Goal: Task Accomplishment & Management: Manage account settings

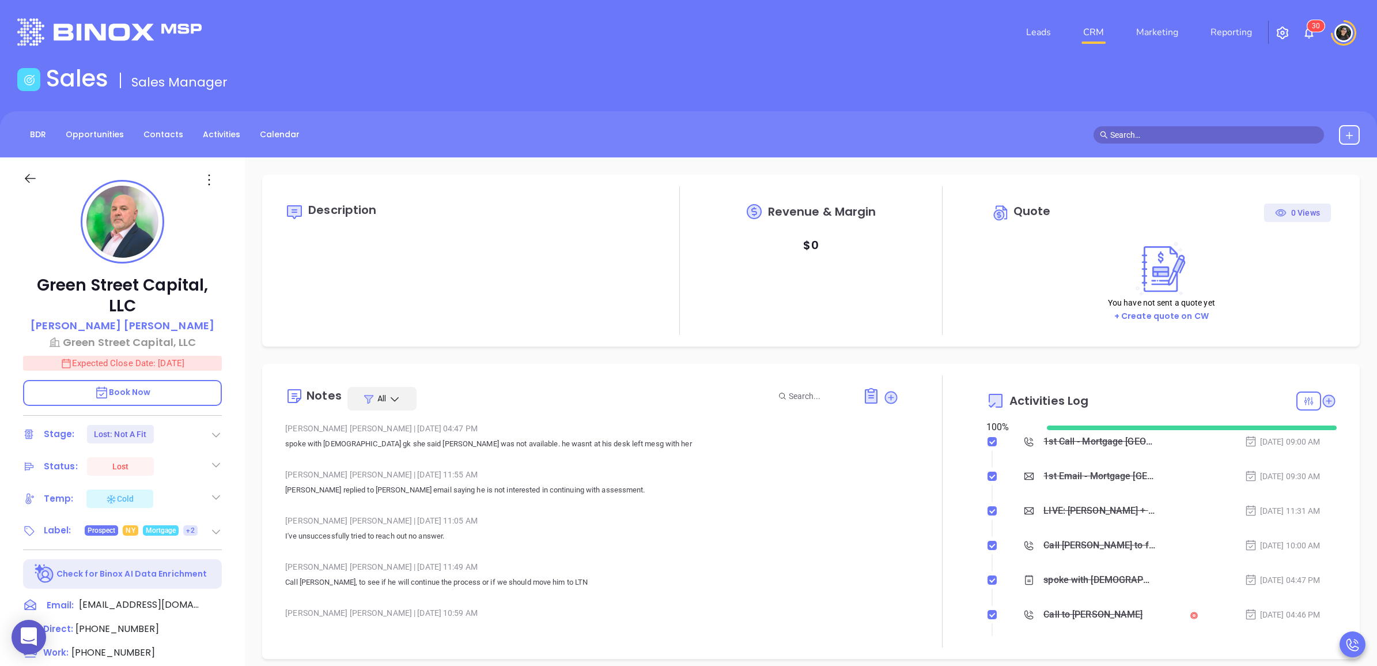
scroll to position [301, 0]
click at [1106, 31] on link "CRM" at bounding box center [1094, 32] width 30 height 23
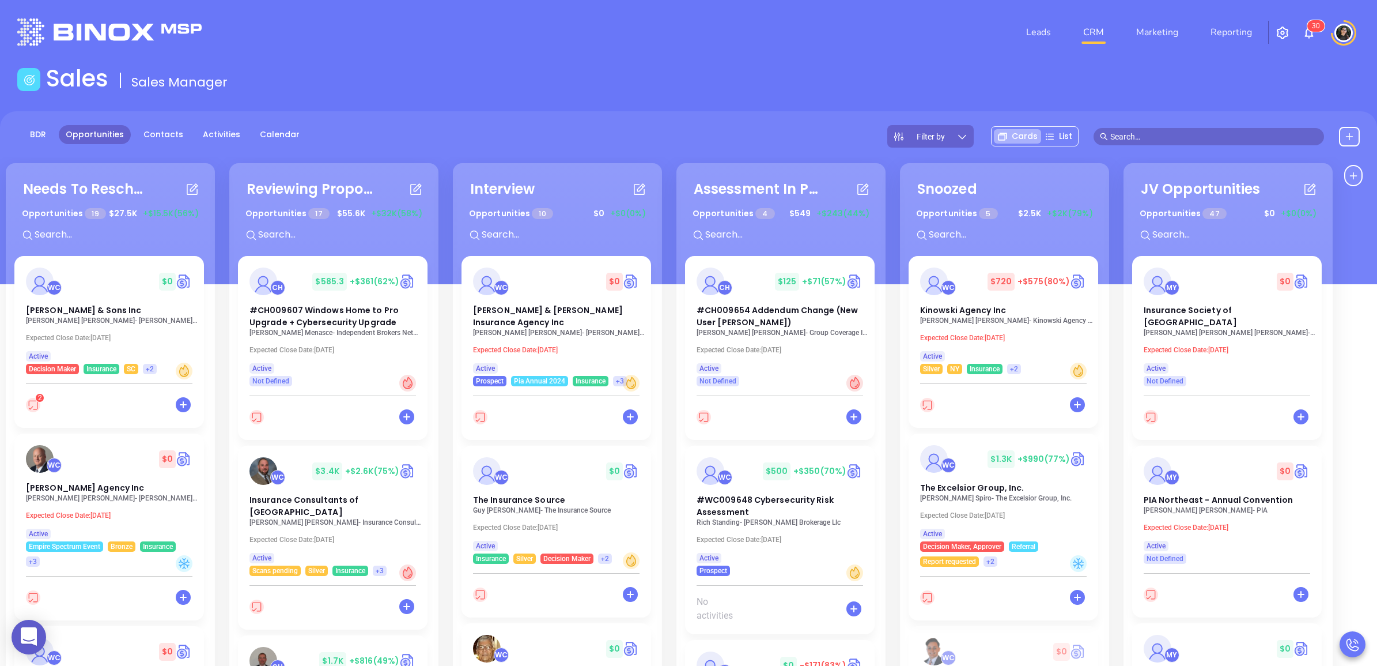
click at [995, 78] on div "Sales Sales Manager" at bounding box center [688, 81] width 1357 height 32
click at [546, 494] on span "The Insurance Source" at bounding box center [519, 500] width 92 height 12
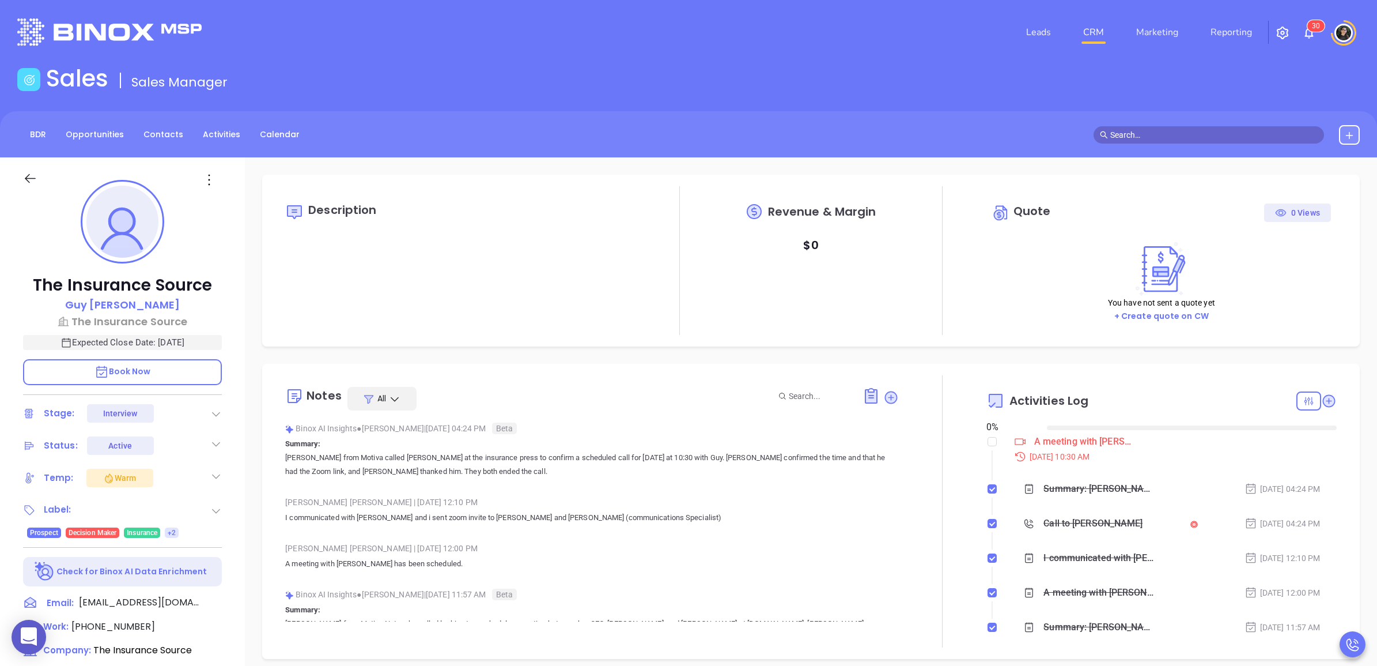
type input "[DATE]"
click at [449, 86] on div "Sales Sales Manager" at bounding box center [688, 81] width 1357 height 32
type input "[PERSON_NAME]"
click at [486, 75] on div "Sales Sales Manager" at bounding box center [688, 81] width 1357 height 32
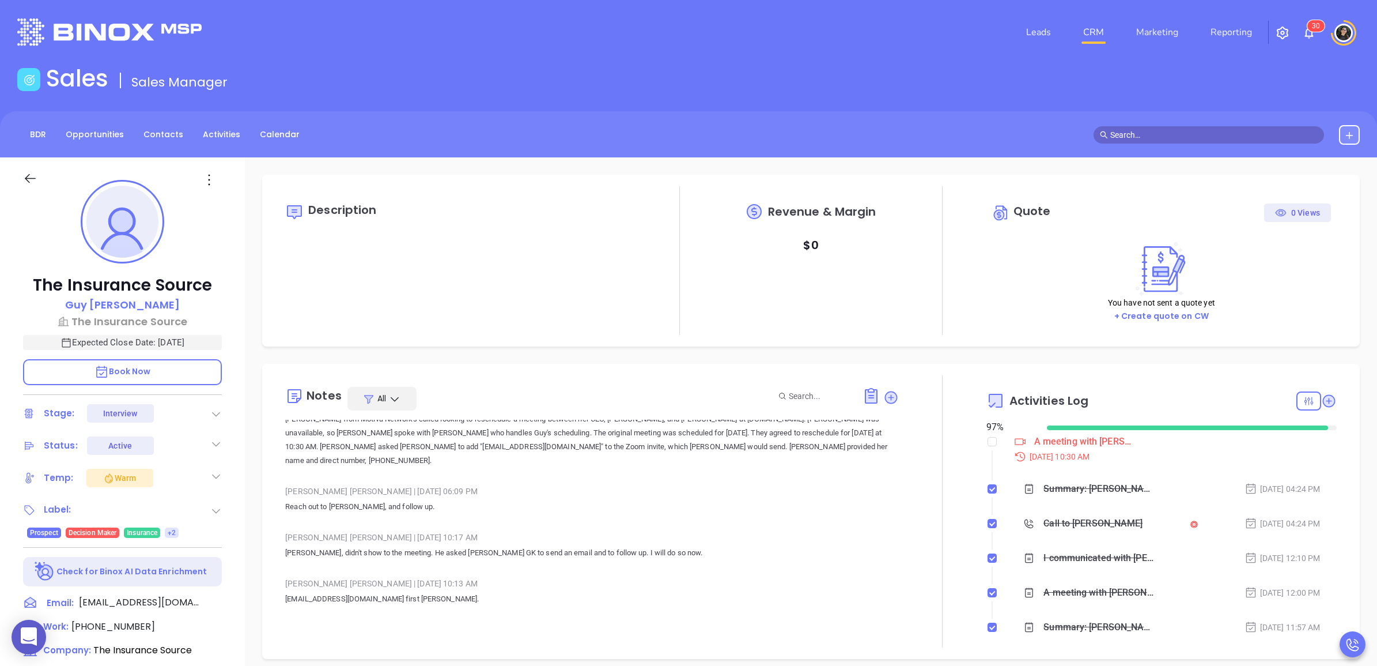
scroll to position [288, 0]
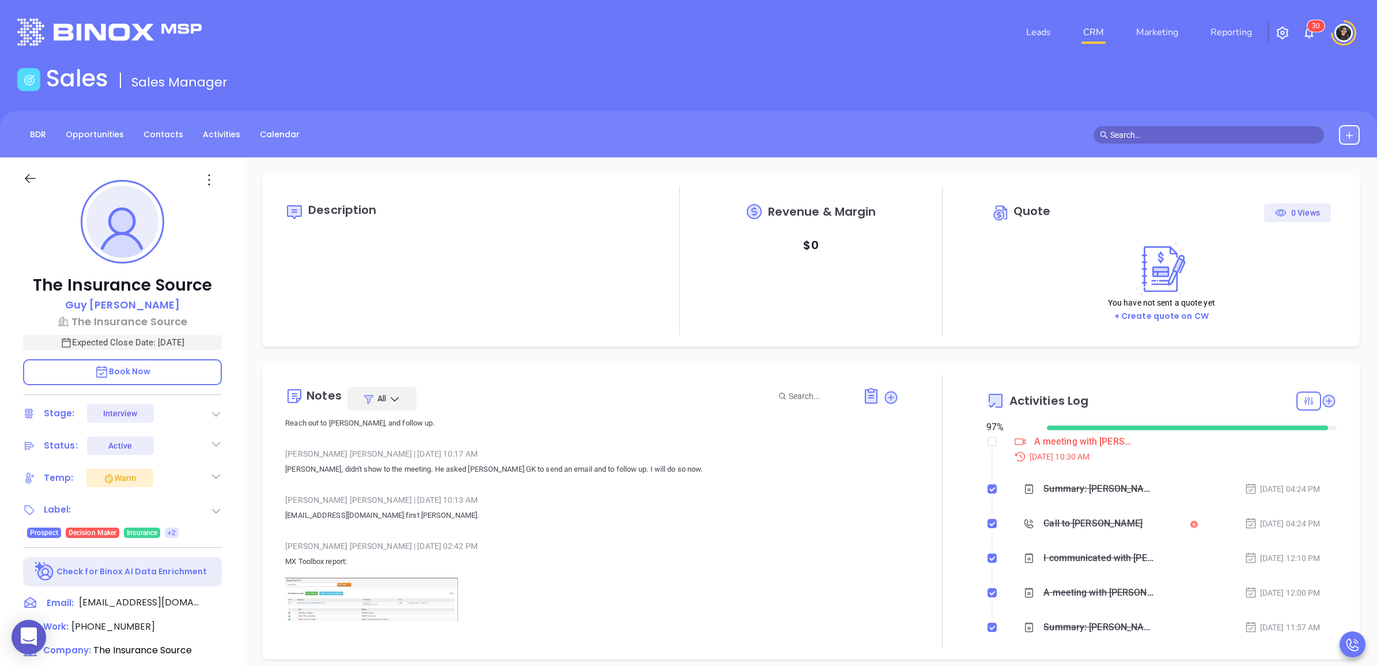
click at [287, 579] on img at bounding box center [371, 607] width 173 height 61
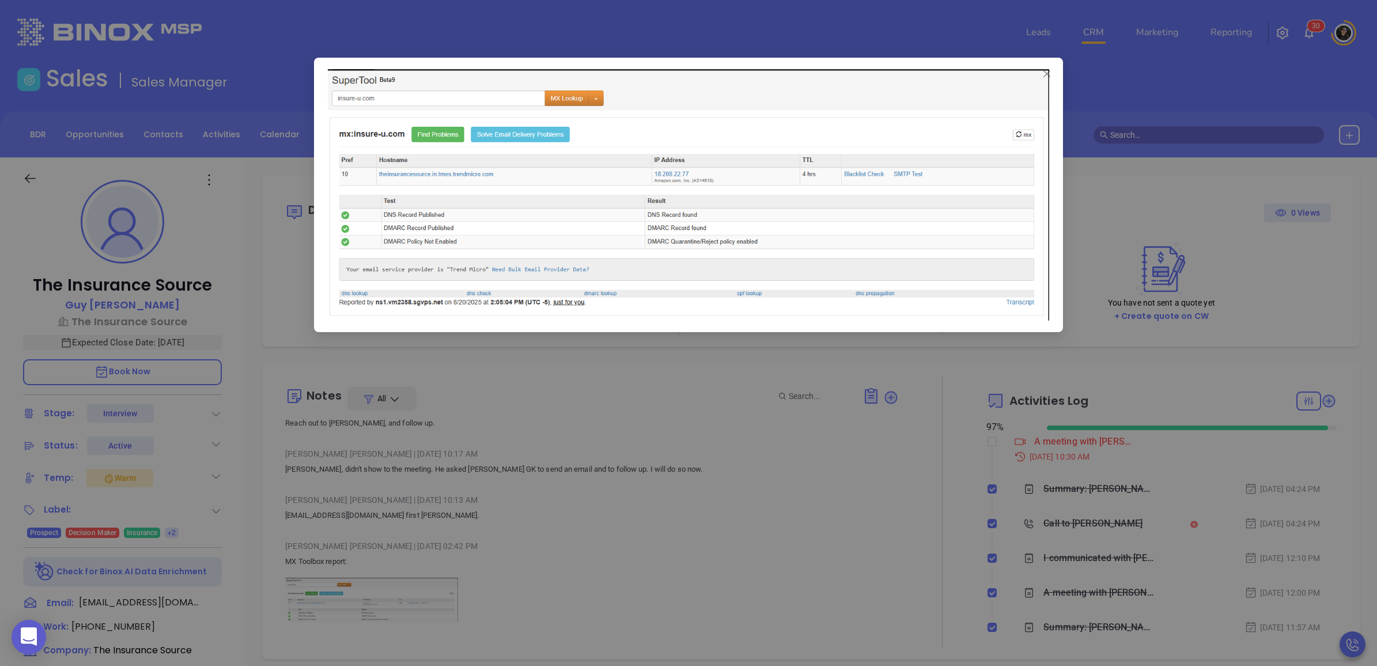
click at [358, 579] on div at bounding box center [688, 333] width 1377 height 666
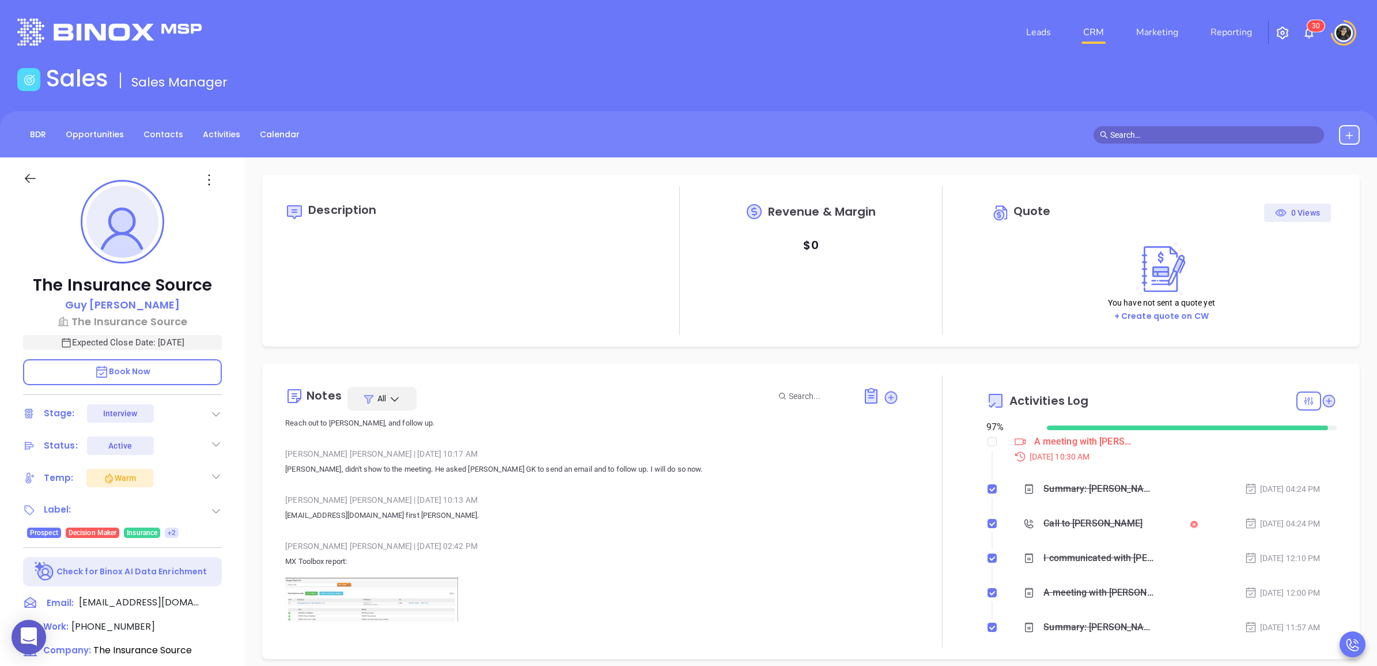
click at [368, 582] on img at bounding box center [371, 607] width 173 height 61
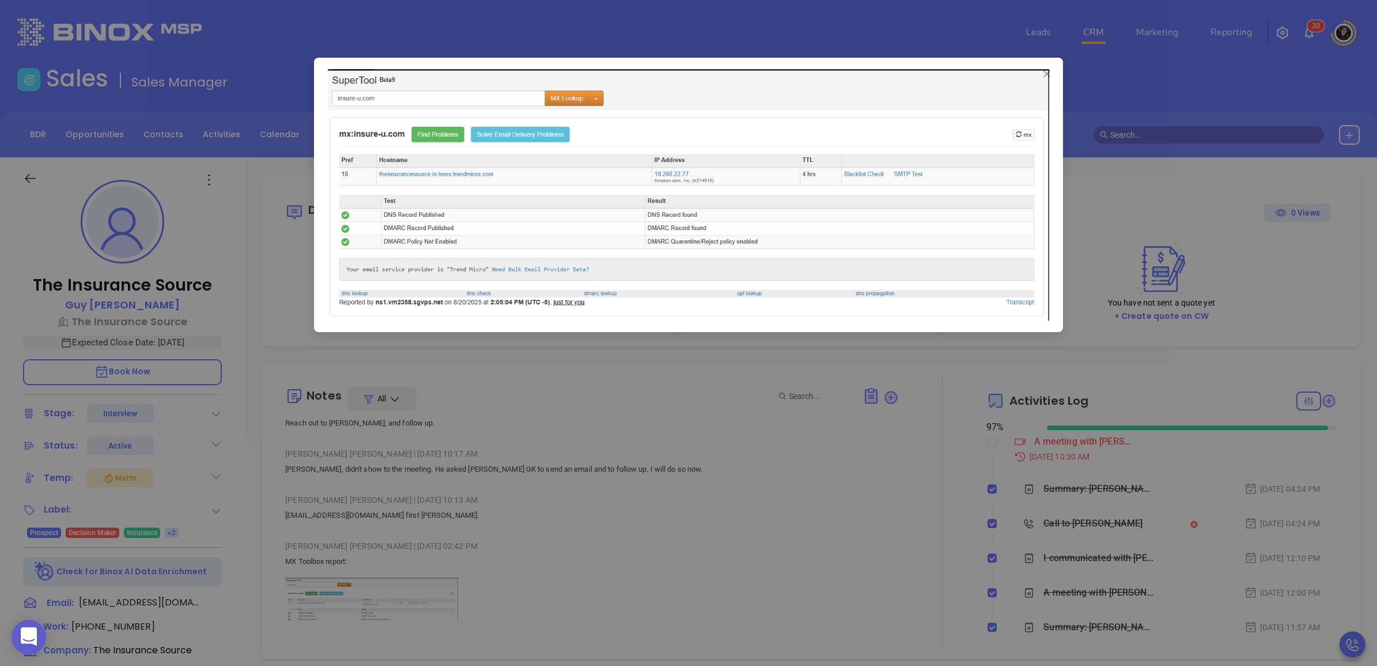
click at [667, 535] on div at bounding box center [688, 333] width 1377 height 666
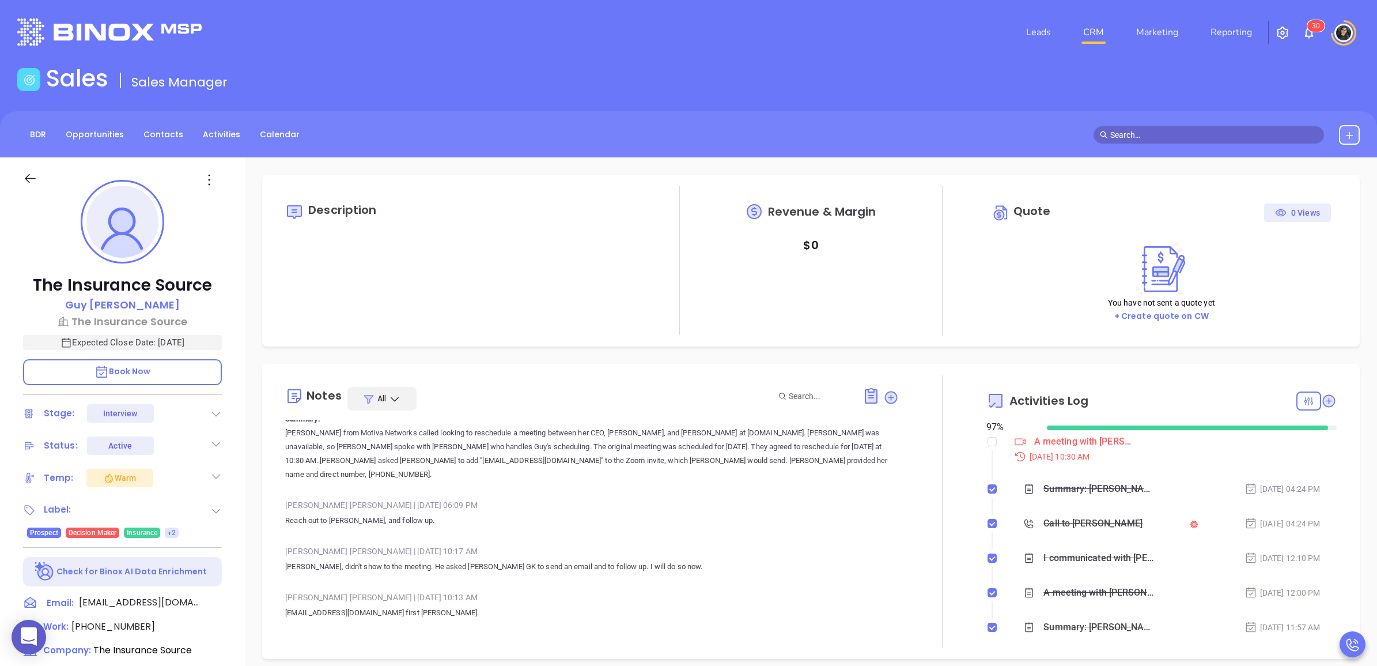
scroll to position [216, 0]
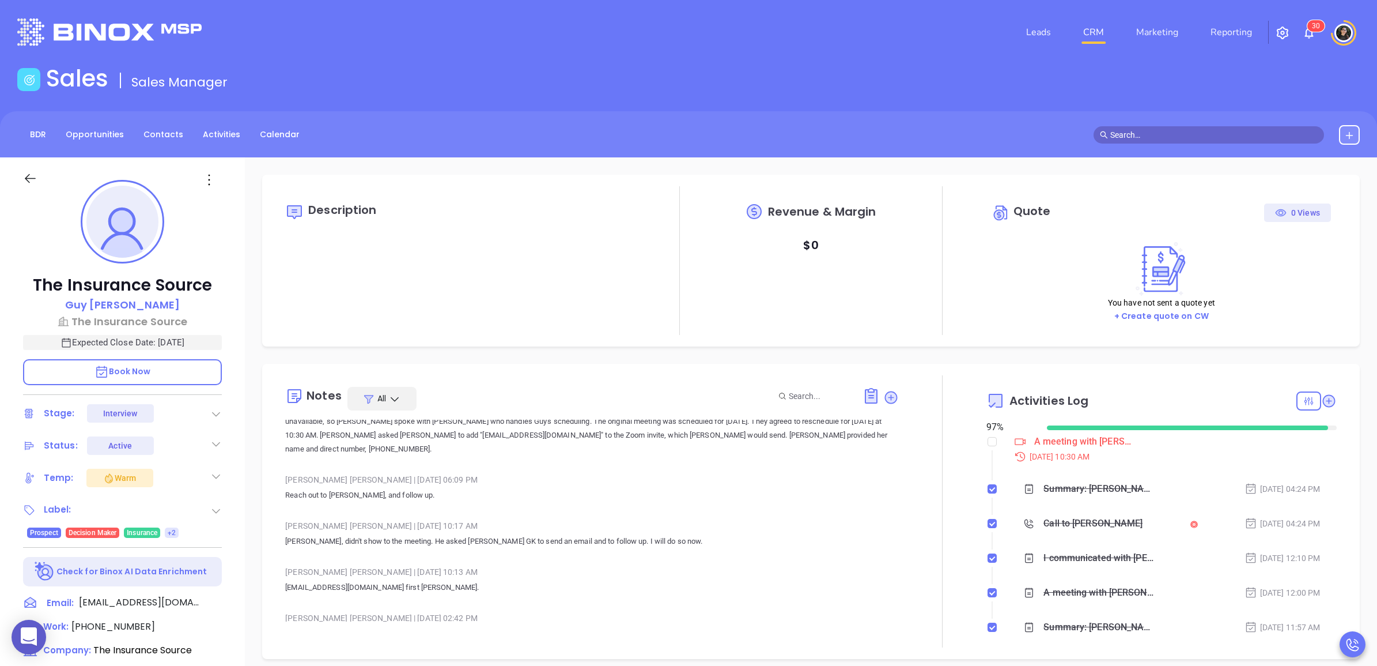
click at [404, 534] on p "[PERSON_NAME], didn't show to the meeting. He asked [PERSON_NAME] GK to send an…" at bounding box center [591, 541] width 613 height 14
copy p "[PERSON_NAME], didn't show to the meeting. He asked [PERSON_NAME] GK to send an…"
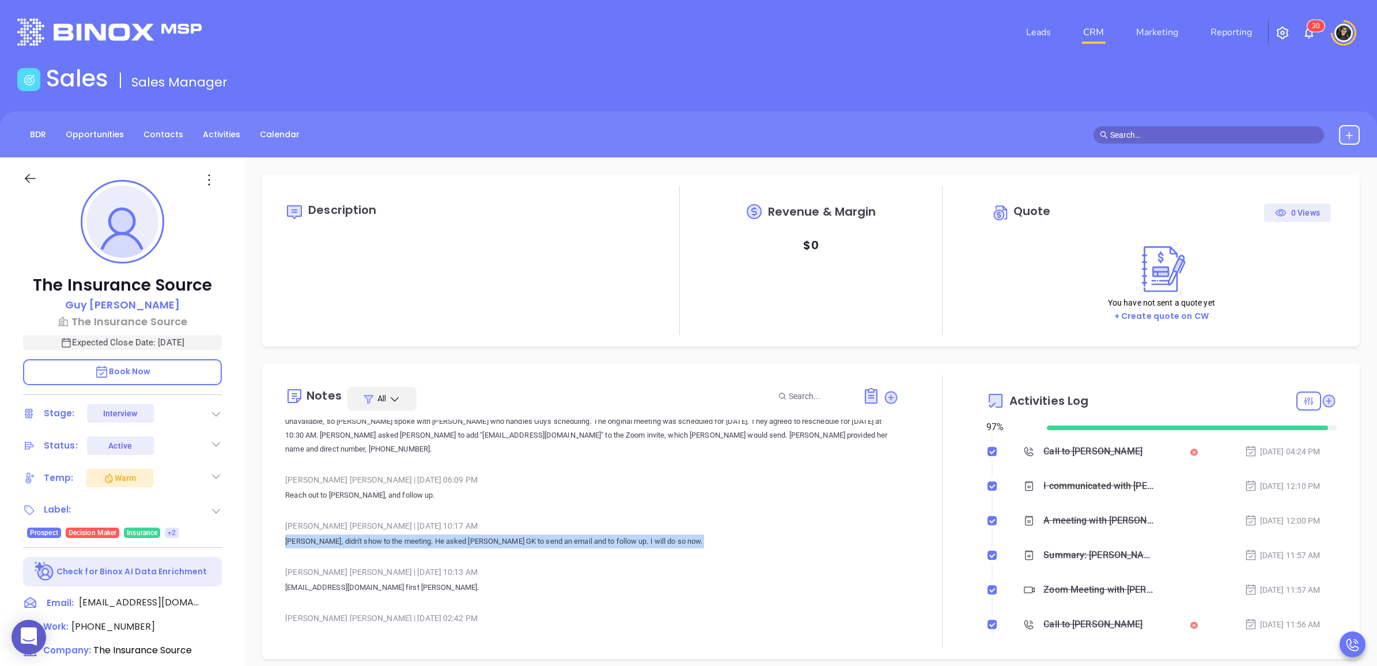
scroll to position [144, 0]
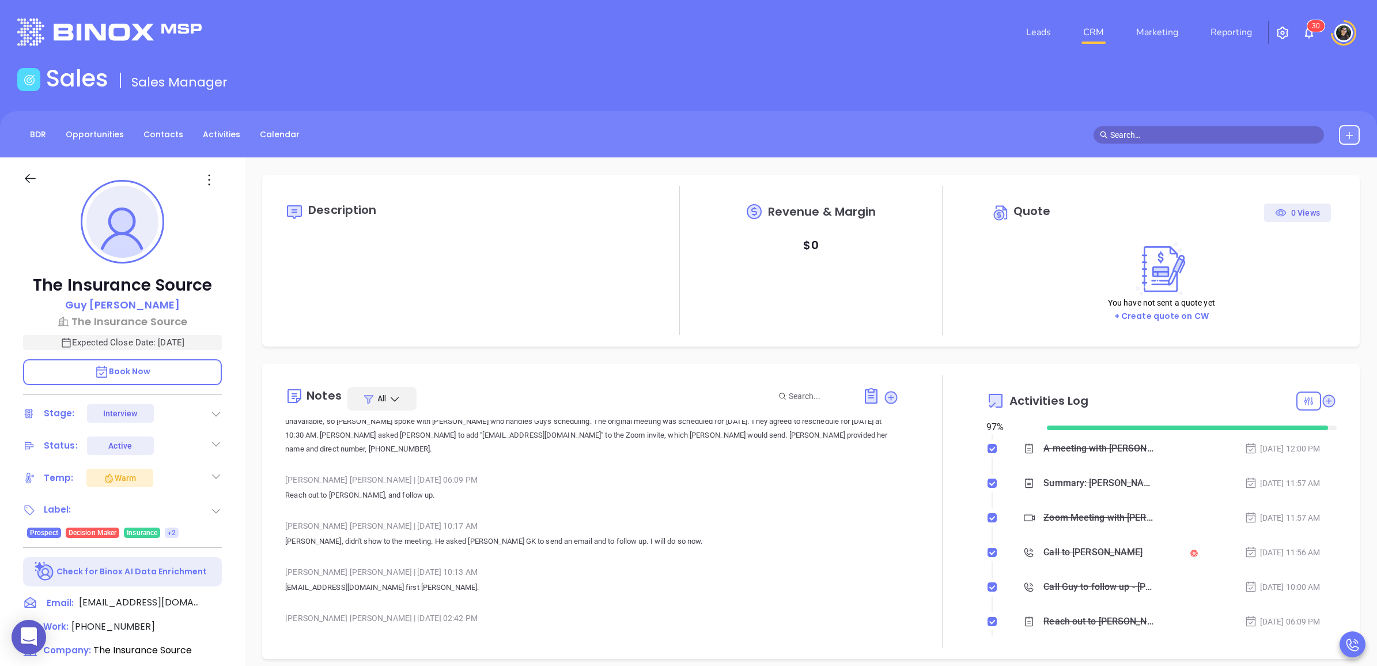
click at [1075, 553] on div "Call to [PERSON_NAME]" at bounding box center [1093, 551] width 99 height 17
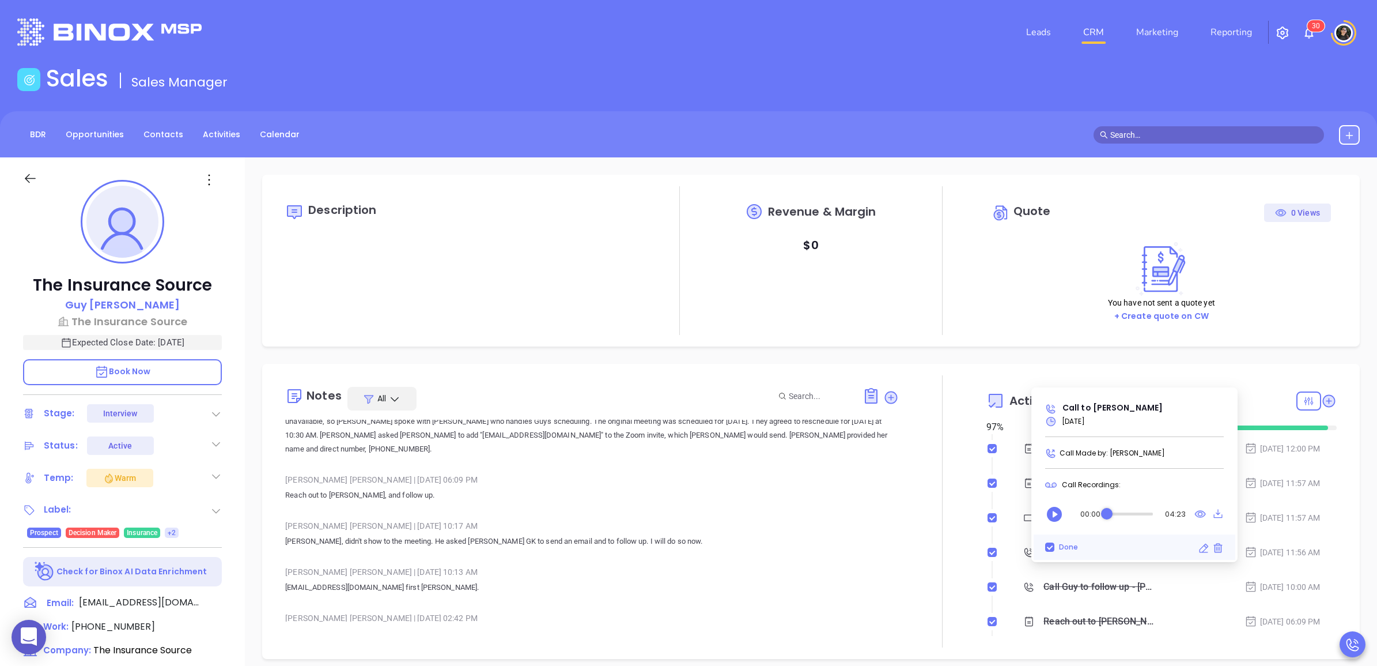
scroll to position [0, 0]
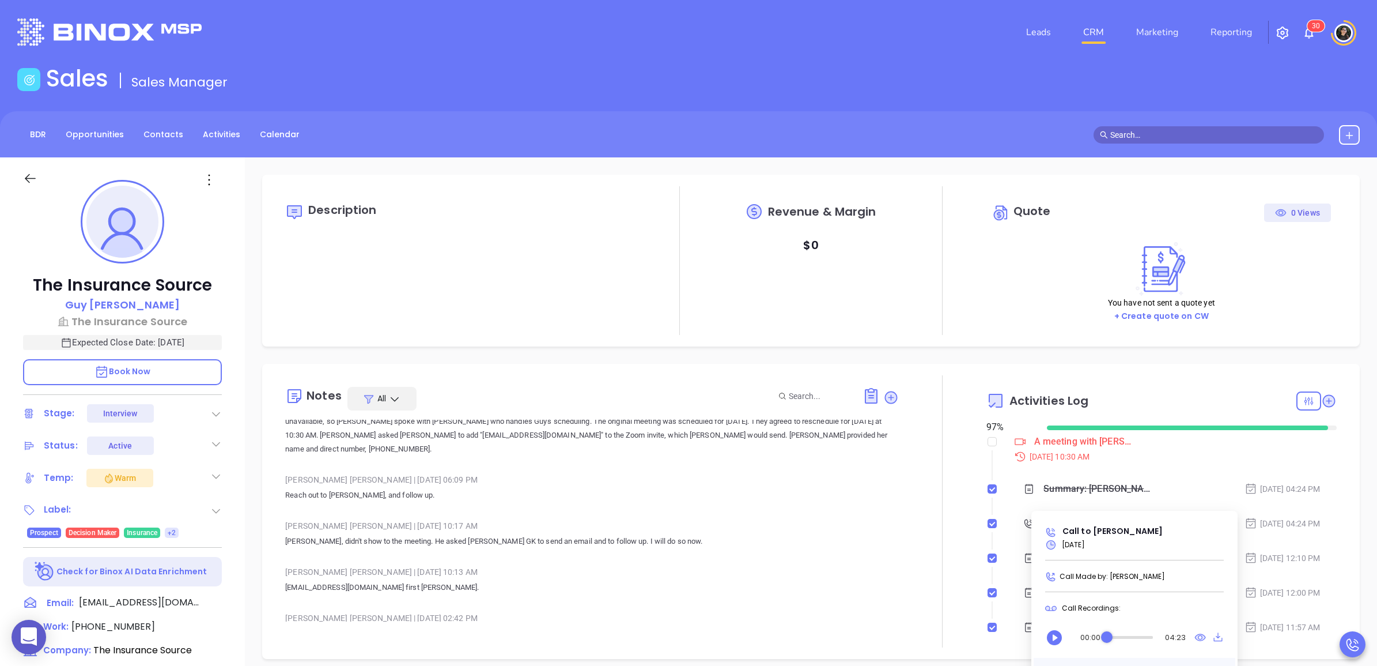
click at [952, 466] on div at bounding box center [943, 511] width 88 height 272
click at [1099, 24] on link "CRM" at bounding box center [1094, 32] width 30 height 23
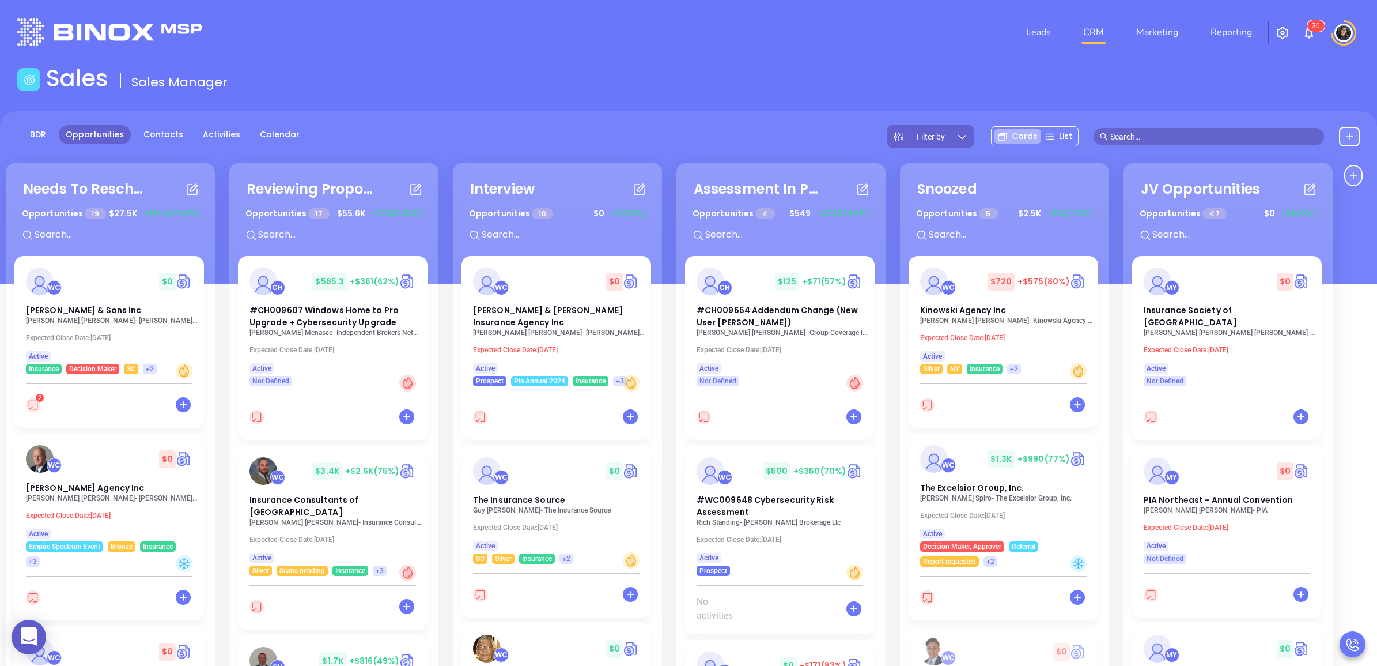
click at [1221, 137] on input "text" at bounding box center [1213, 136] width 207 height 13
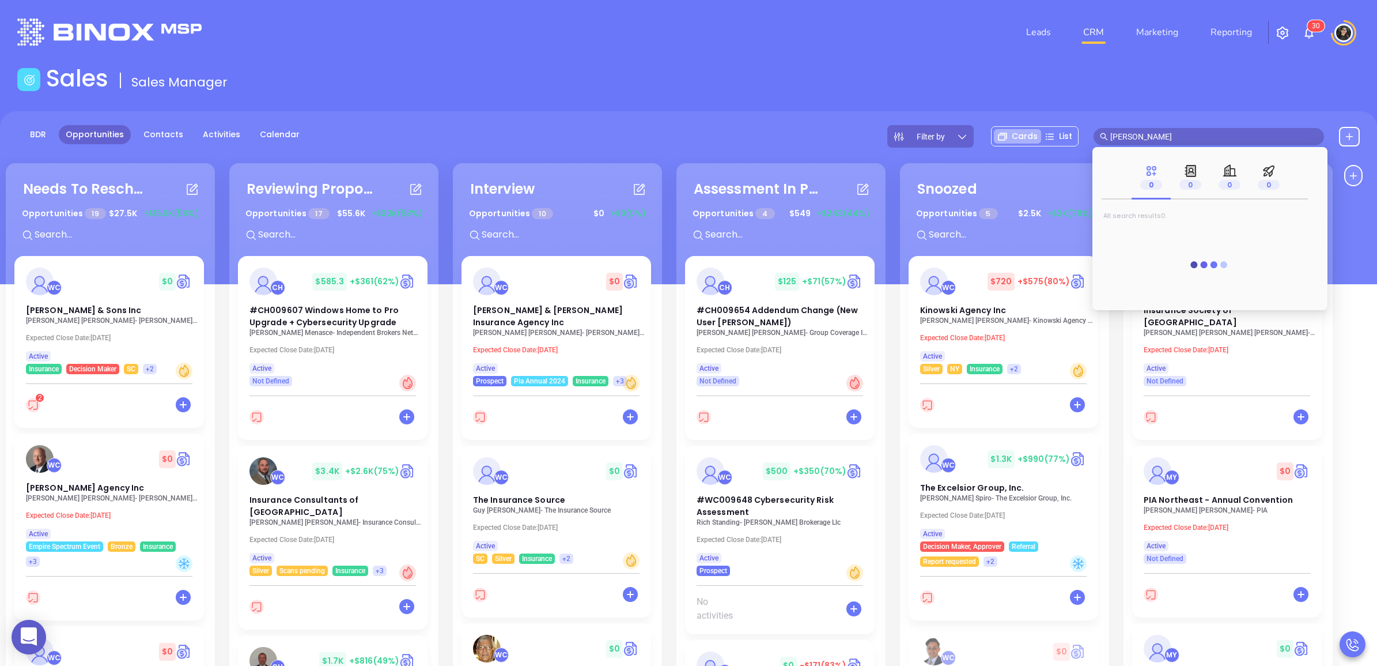
click at [1221, 137] on input "[PERSON_NAME]" at bounding box center [1213, 136] width 207 height 13
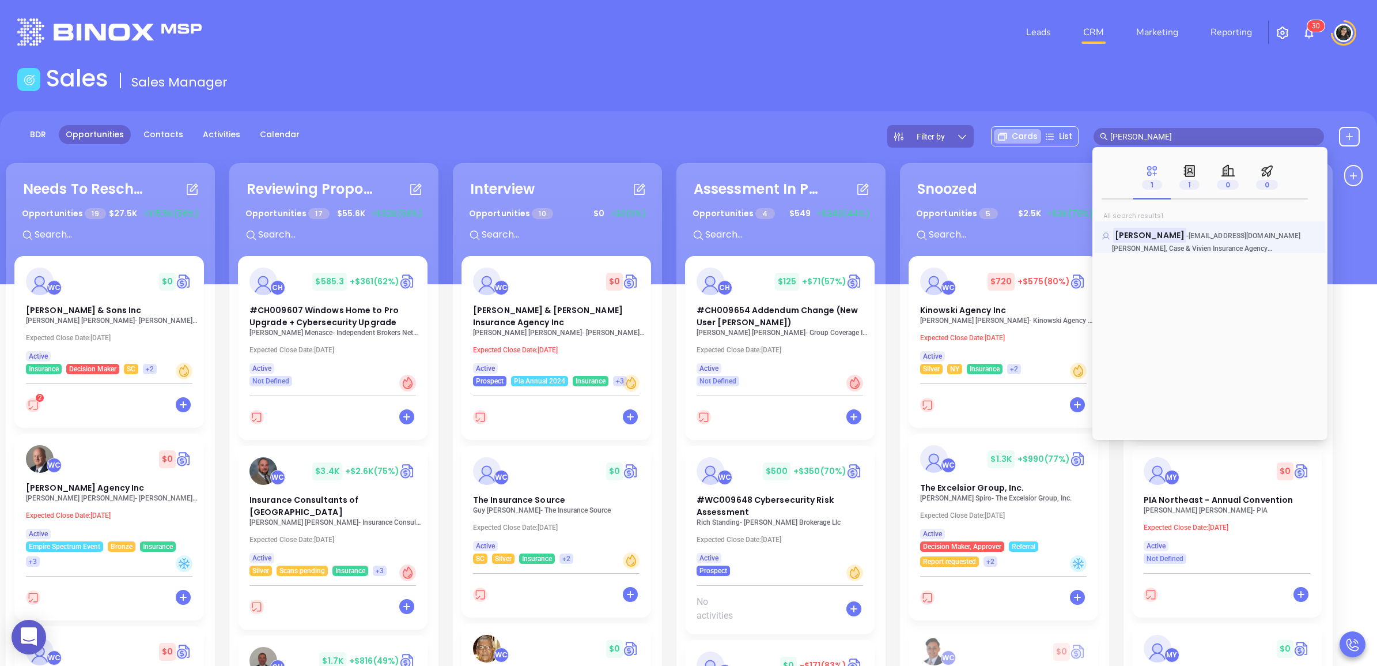
type input "[PERSON_NAME]"
click at [1132, 235] on mark "[PERSON_NAME]" at bounding box center [1149, 235] width 73 height 14
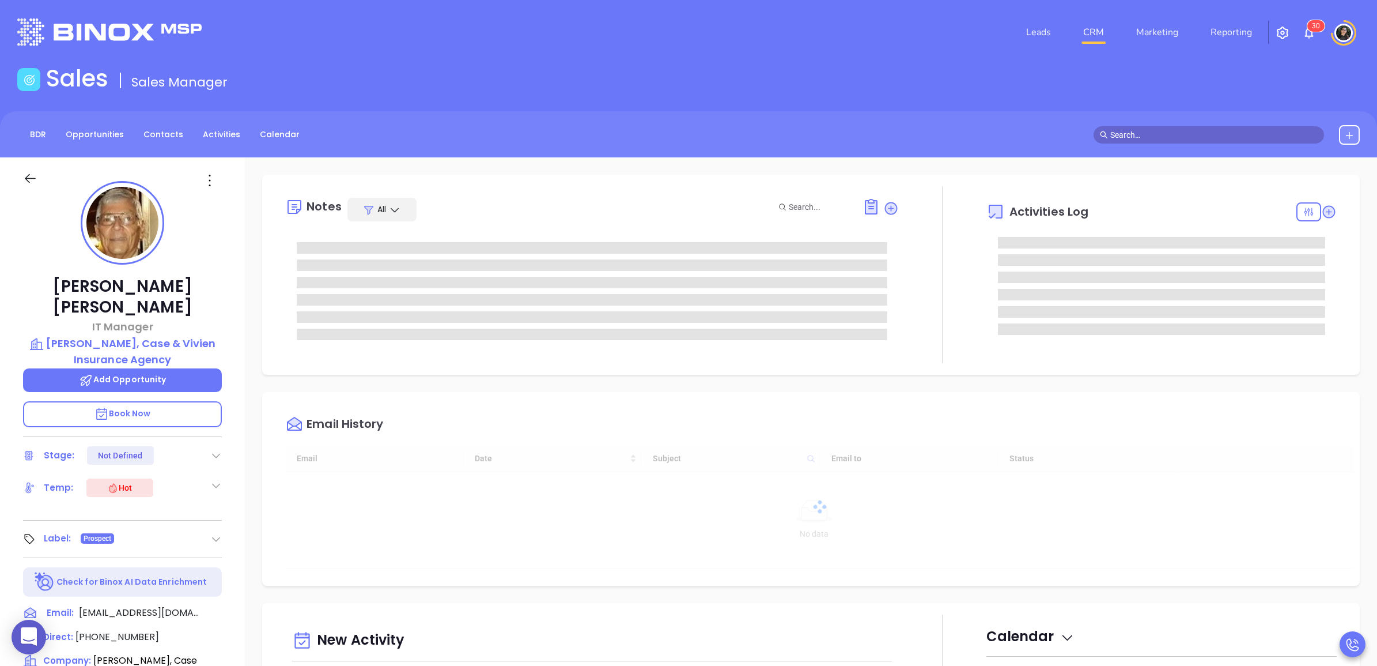
scroll to position [301, 0]
type input "[PERSON_NAME]"
